Goal: Navigation & Orientation: Find specific page/section

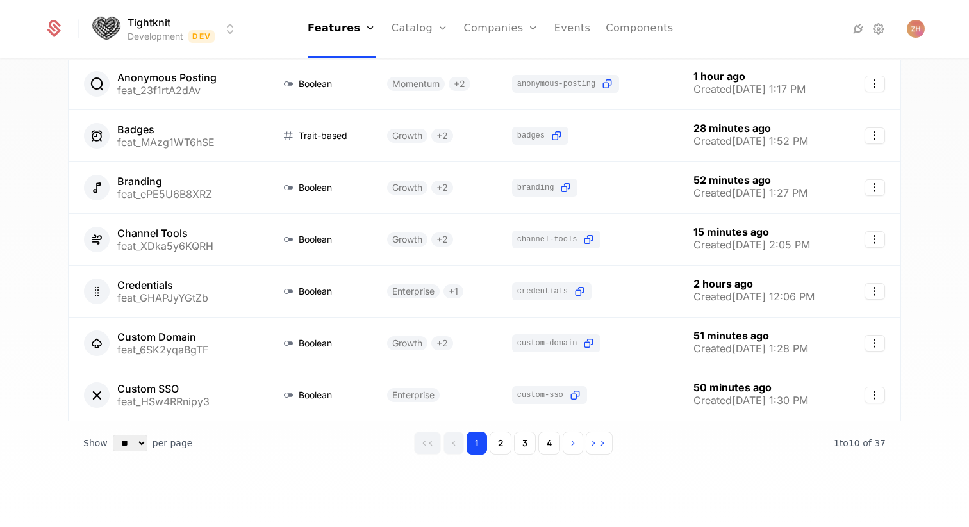
scroll to position [277, 0]
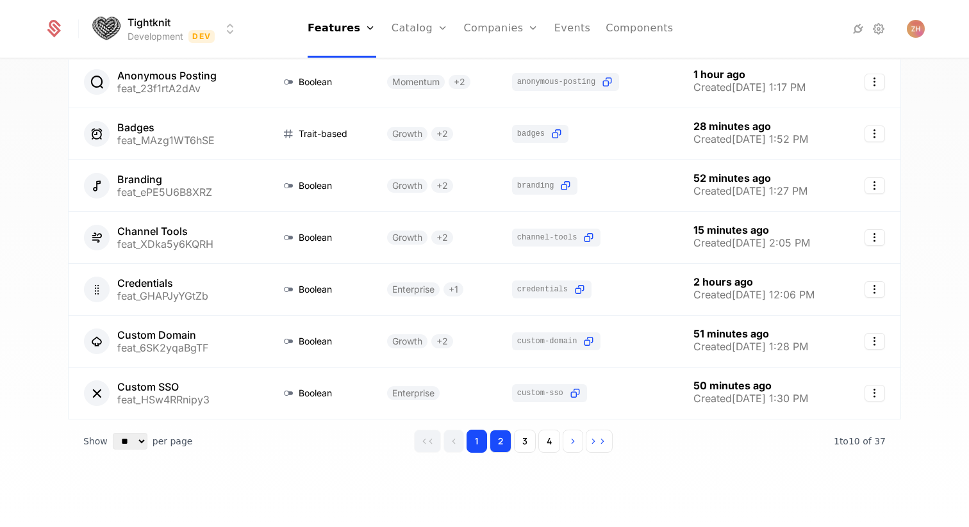
click at [509, 443] on button "2" at bounding box center [501, 441] width 22 height 23
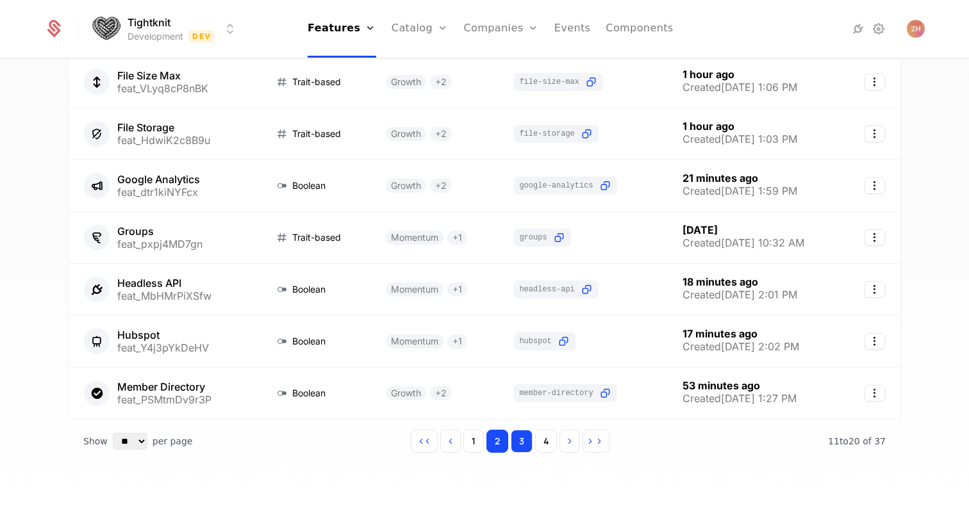
click at [522, 439] on button "3" at bounding box center [522, 441] width 22 height 23
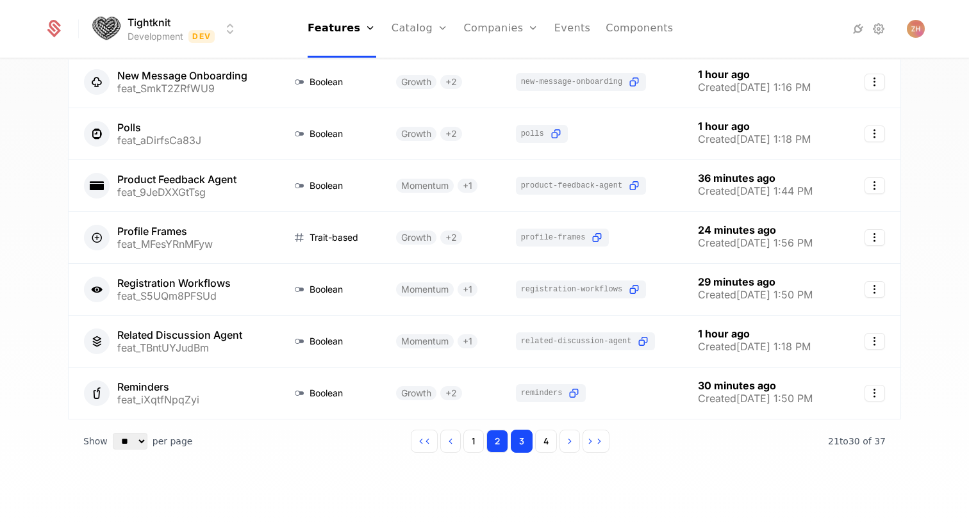
click at [501, 442] on button "2" at bounding box center [497, 441] width 22 height 23
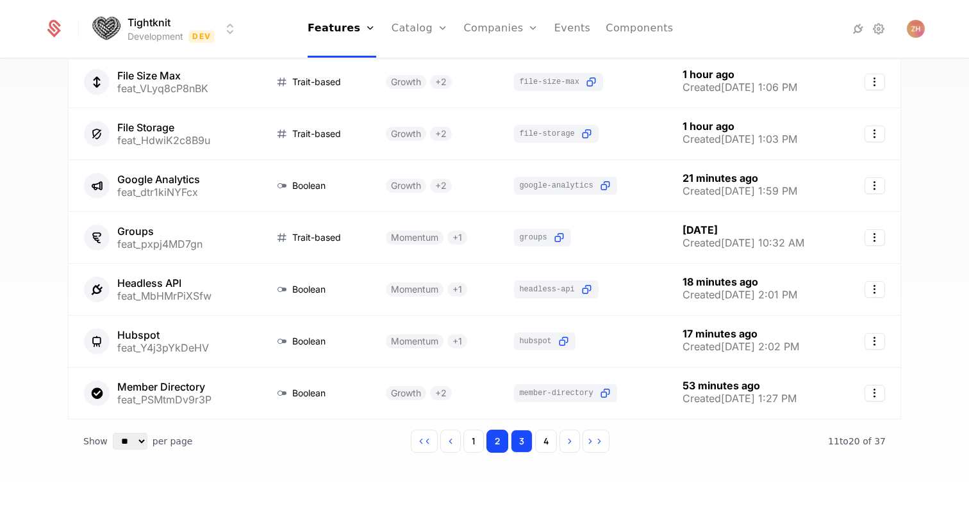
click at [527, 445] on button "3" at bounding box center [522, 441] width 22 height 23
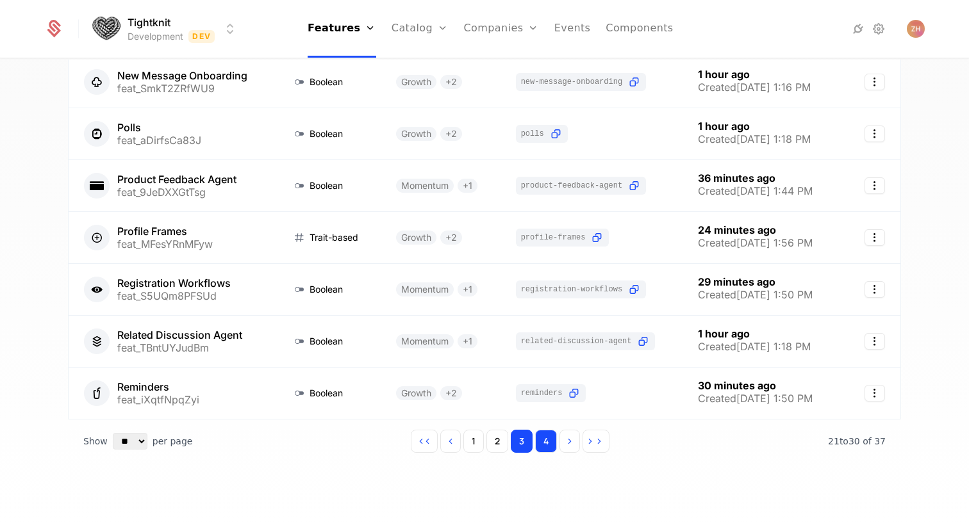
click at [541, 445] on button "4" at bounding box center [546, 441] width 22 height 23
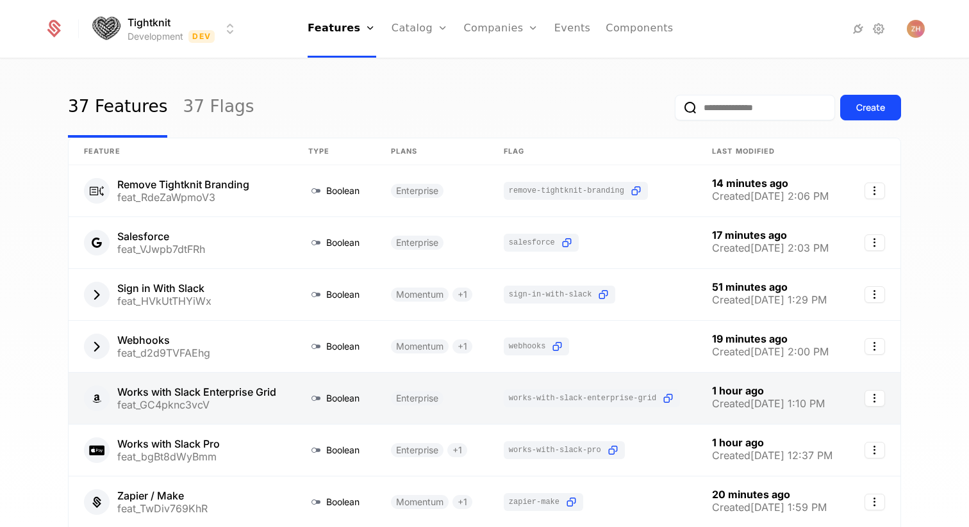
scroll to position [8, 0]
